Goal: Check status: Check status

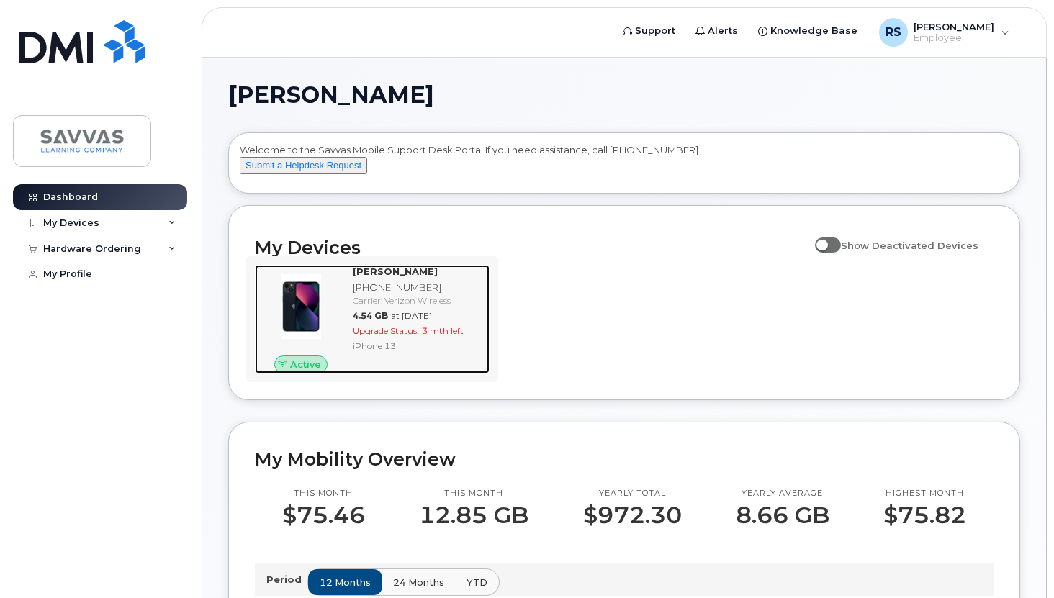
click at [451, 352] on div "iPhone 13" at bounding box center [418, 346] width 131 height 12
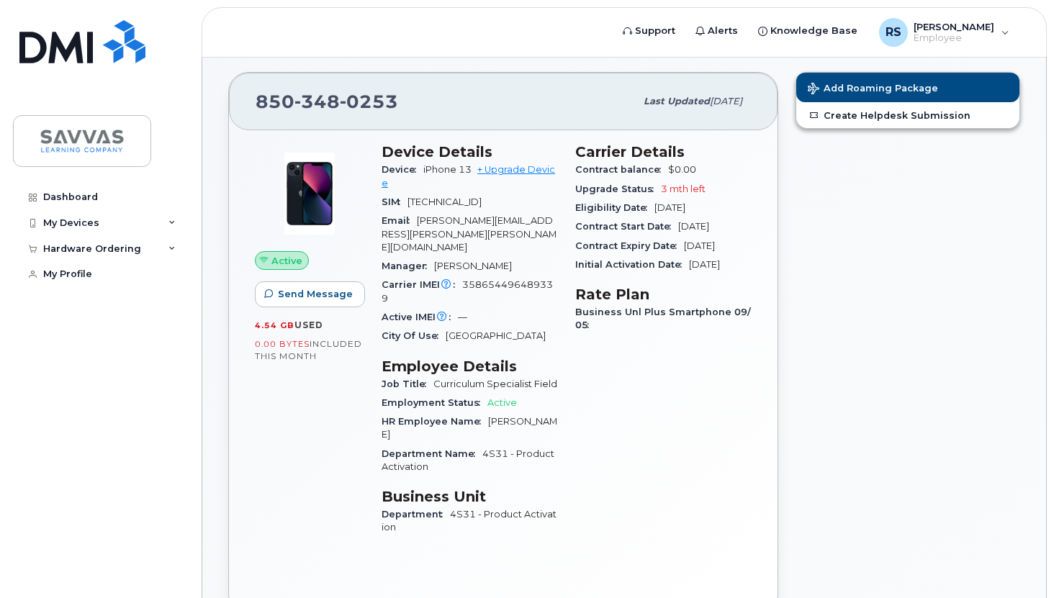
scroll to position [122, 0]
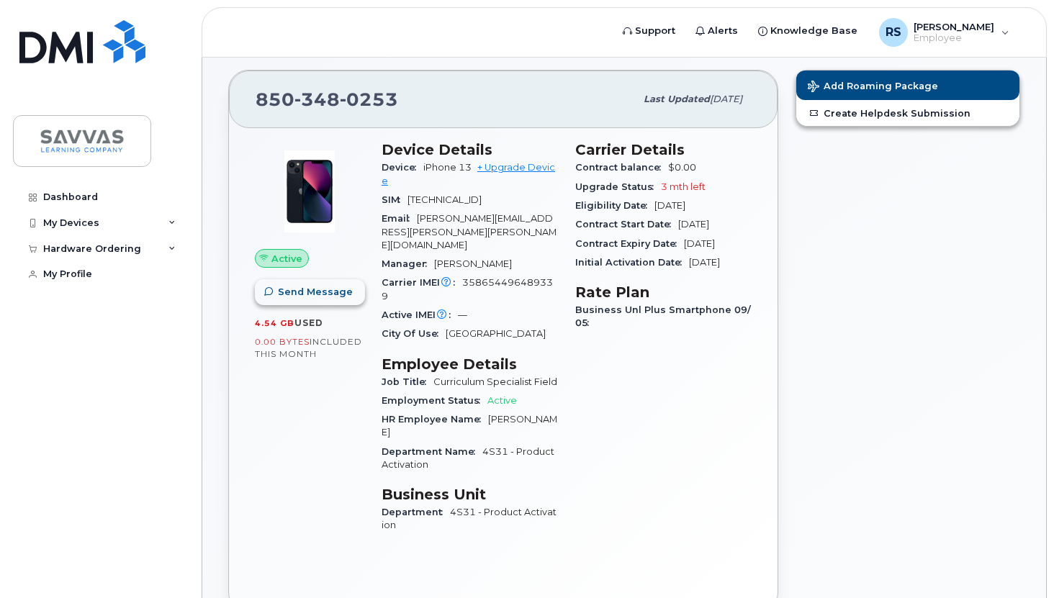
click at [322, 294] on span "Send Message" at bounding box center [315, 292] width 75 height 14
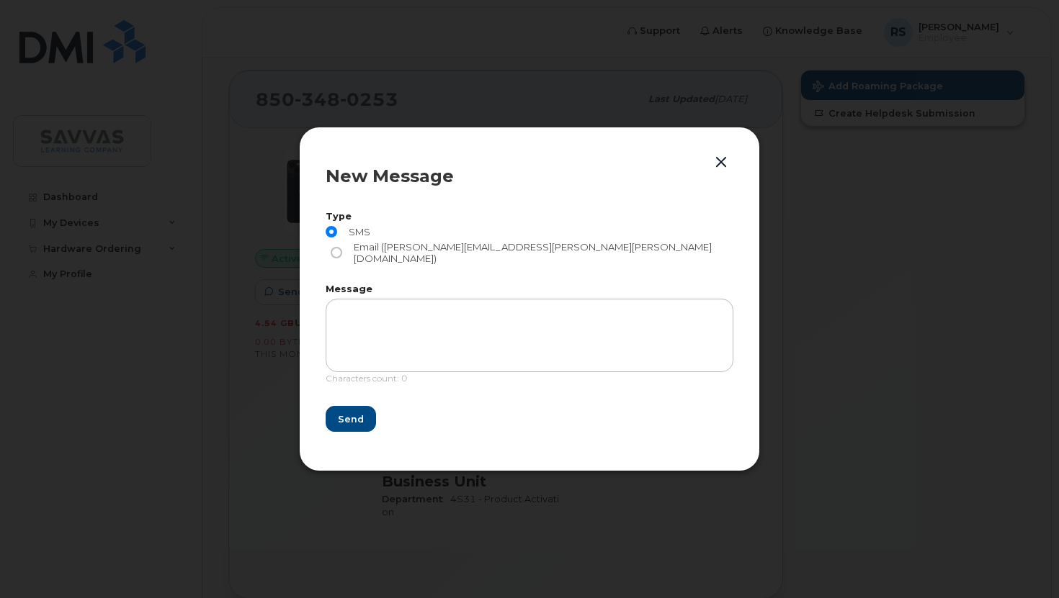
click at [719, 173] on button "button" at bounding box center [721, 163] width 22 height 20
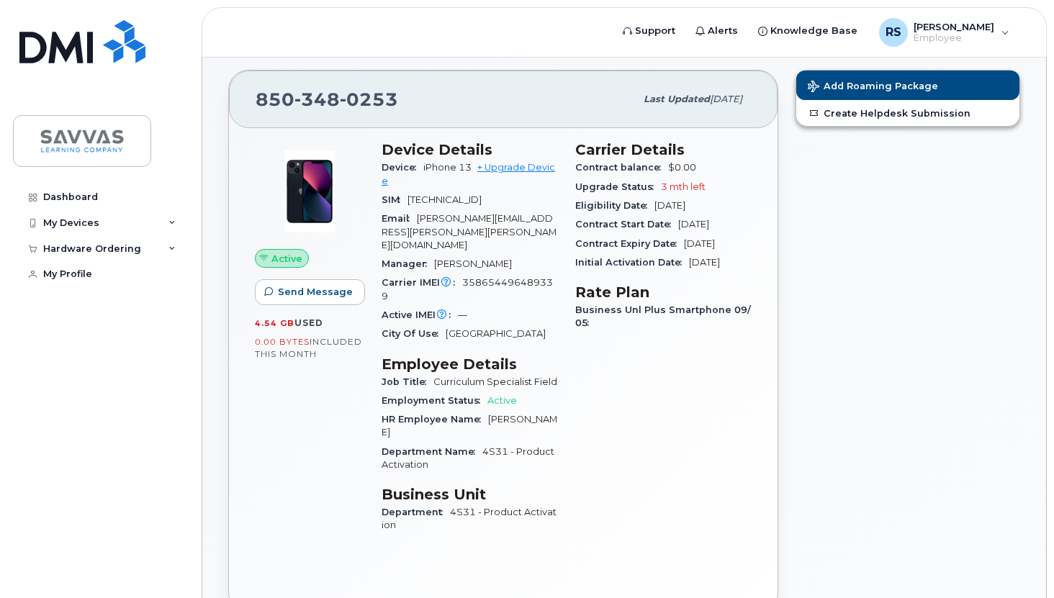
click at [450, 325] on div "City Of Use [GEOGRAPHIC_DATA]" at bounding box center [470, 334] width 176 height 19
click at [482, 201] on span "[TECHNICAL_ID]" at bounding box center [445, 199] width 74 height 11
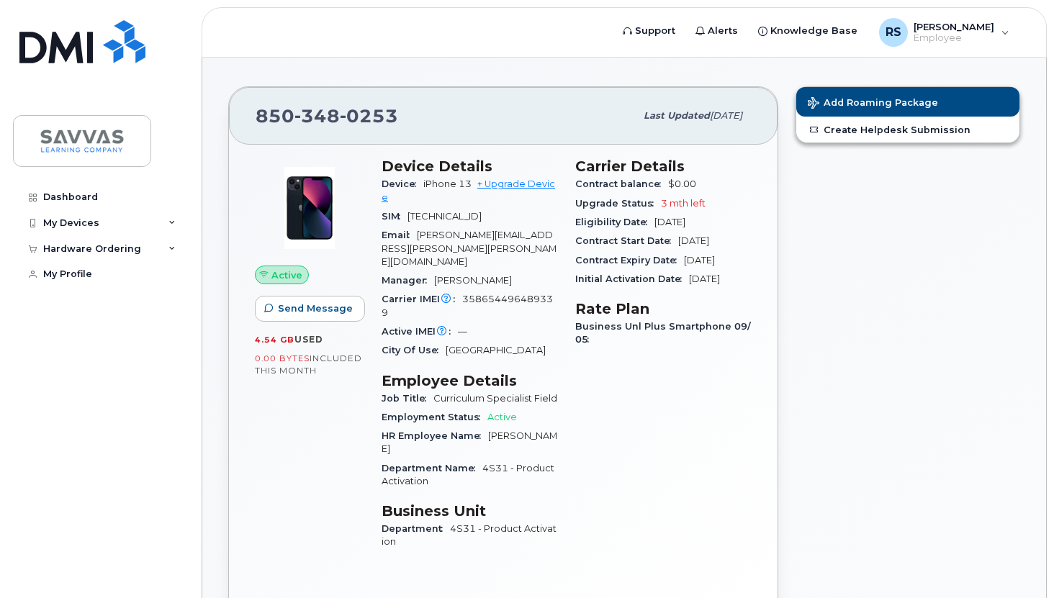
scroll to position [108, 0]
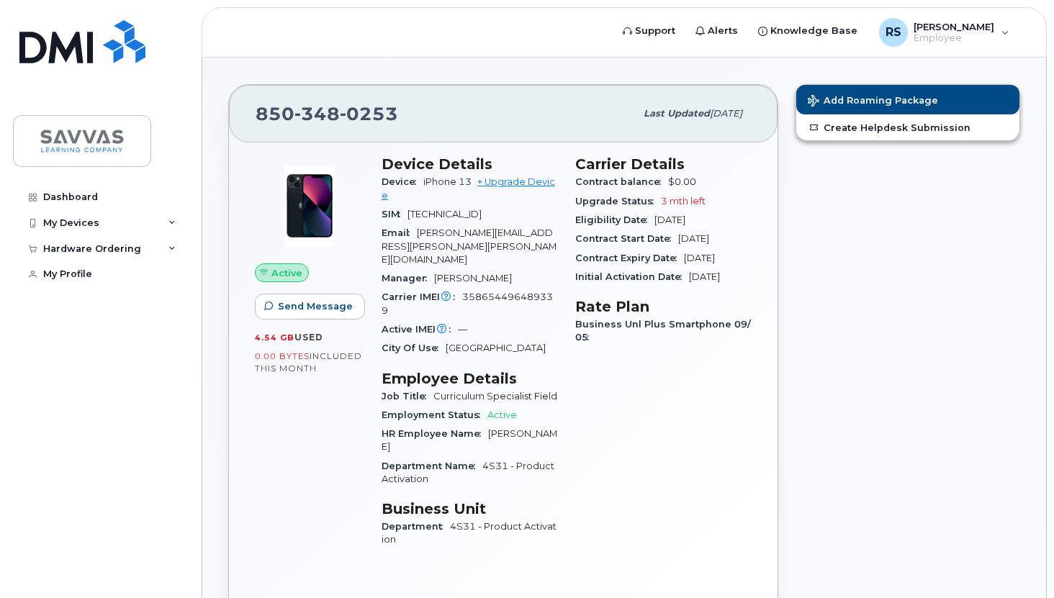
click at [518, 288] on div "Carrier IMEI Carrier IMEI is reported during the last billing cycle or change o…" at bounding box center [470, 304] width 176 height 32
click at [493, 292] on span "358654496489339" at bounding box center [467, 304] width 171 height 24
click at [174, 251] on icon at bounding box center [171, 249] width 7 height 7
click at [88, 281] on link "My Orders" at bounding box center [112, 274] width 149 height 27
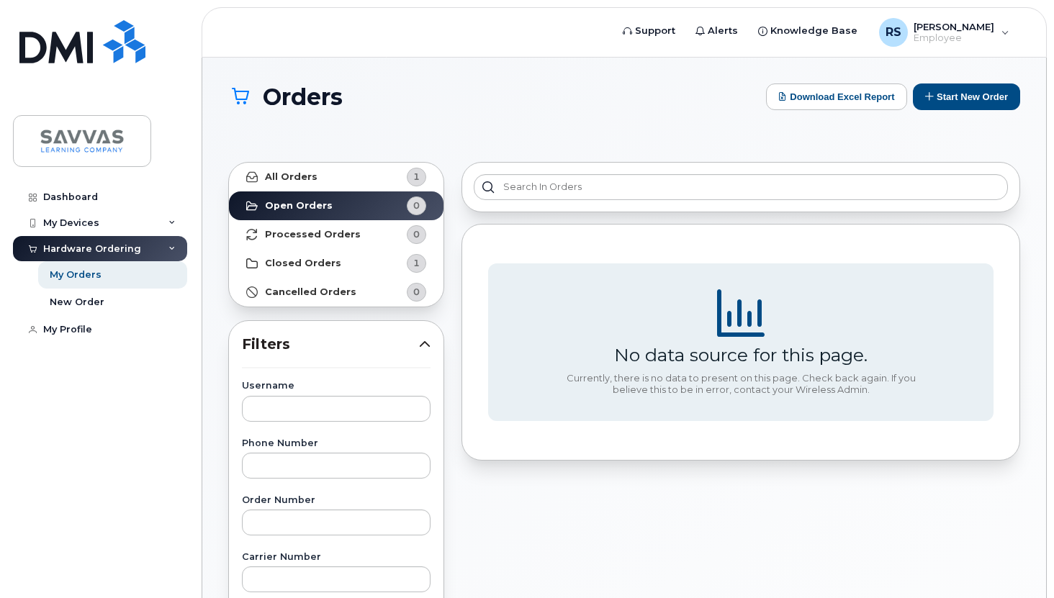
click at [306, 261] on strong "Closed Orders" at bounding box center [303, 264] width 76 height 12
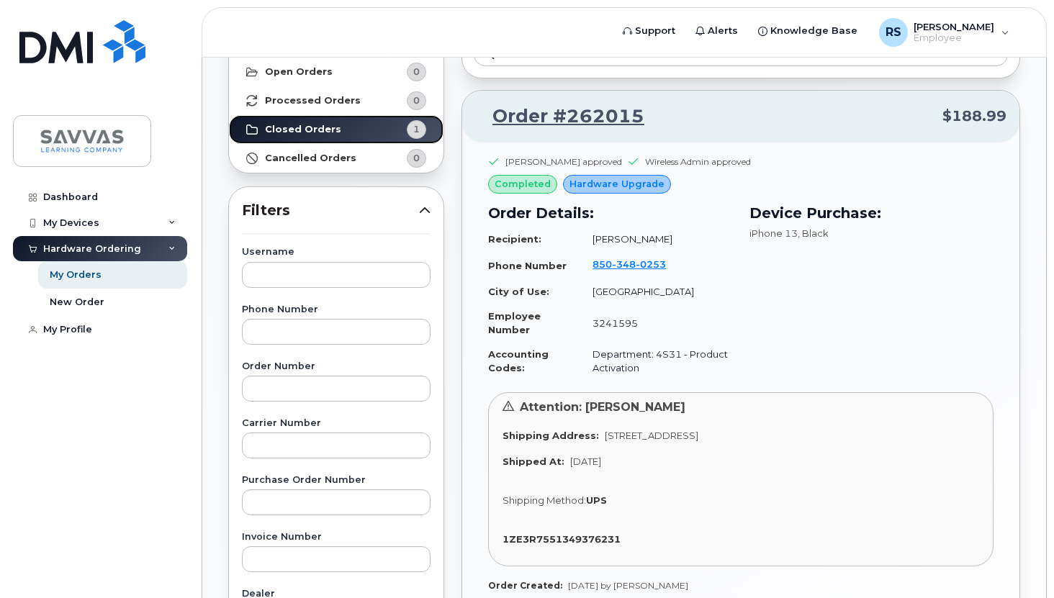
scroll to position [135, 0]
click at [72, 201] on div "Dashboard" at bounding box center [70, 198] width 55 height 12
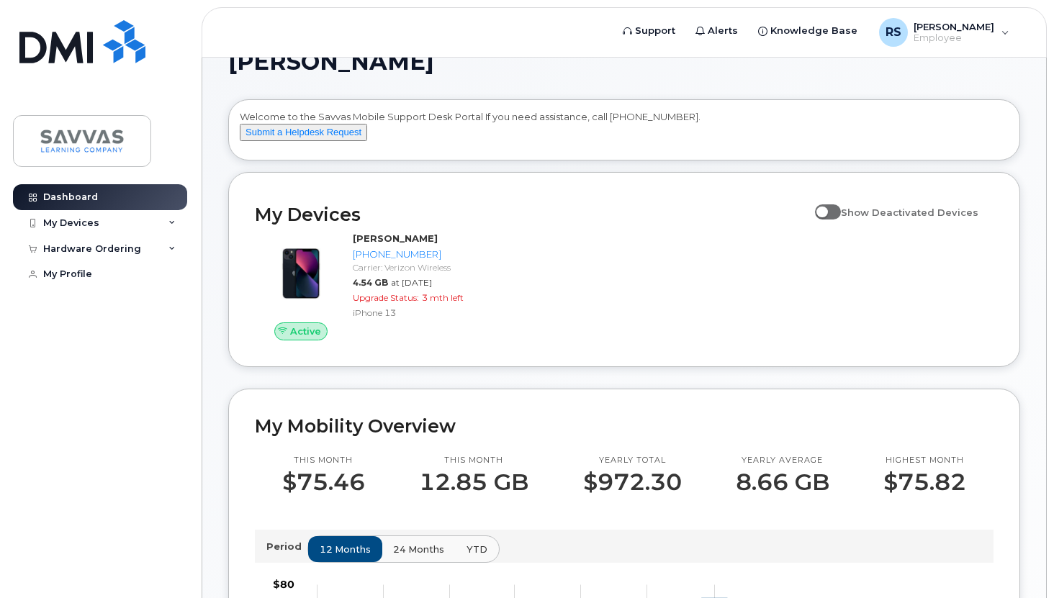
scroll to position [28, 0]
